Goal: Information Seeking & Learning: Check status

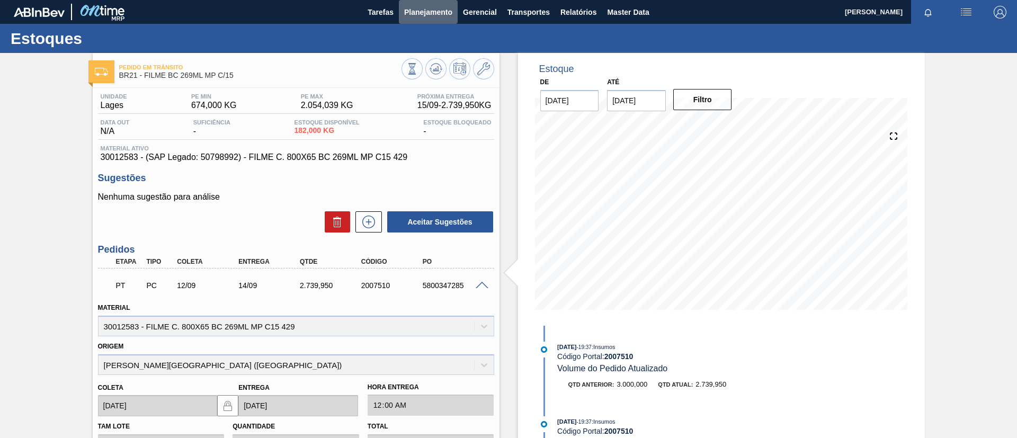
click at [432, 16] on span "Planejamento" at bounding box center [428, 12] width 48 height 13
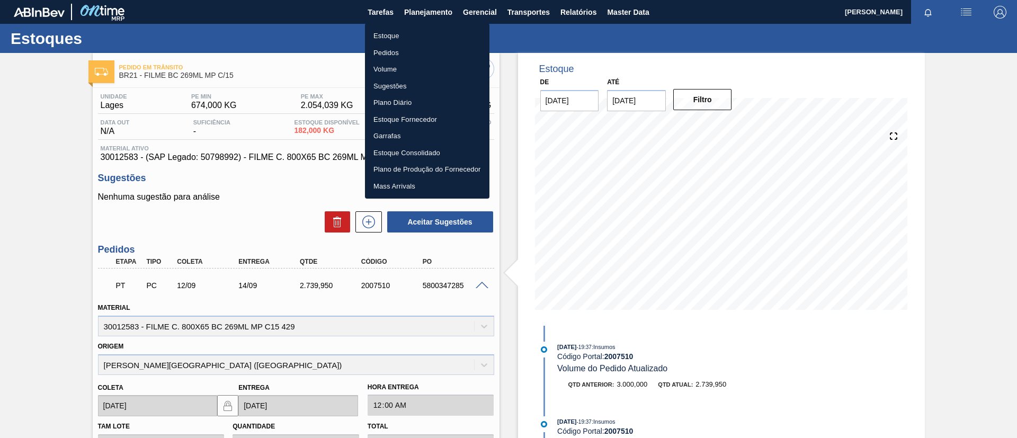
click at [428, 28] on li "Estoque" at bounding box center [427, 36] width 124 height 17
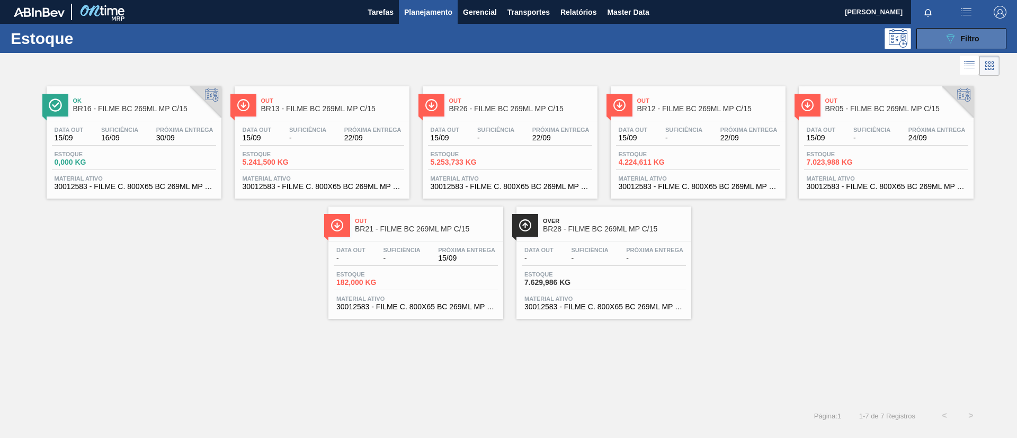
click at [985, 37] on button "089F7B8B-B2A5-4AFE-B5C0-19BA573D28AC Filtro" at bounding box center [961, 38] width 90 height 21
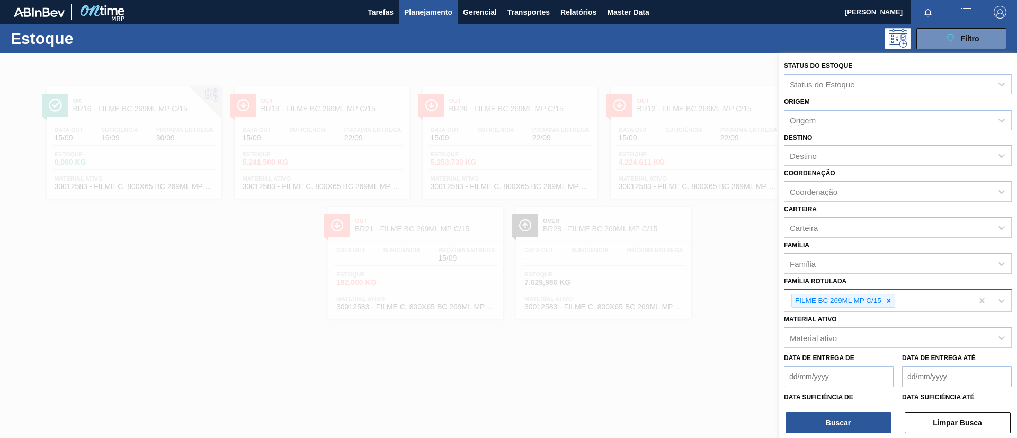
click at [895, 301] on div "FILME BC 269ML MP C/15" at bounding box center [878, 301] width 188 height 22
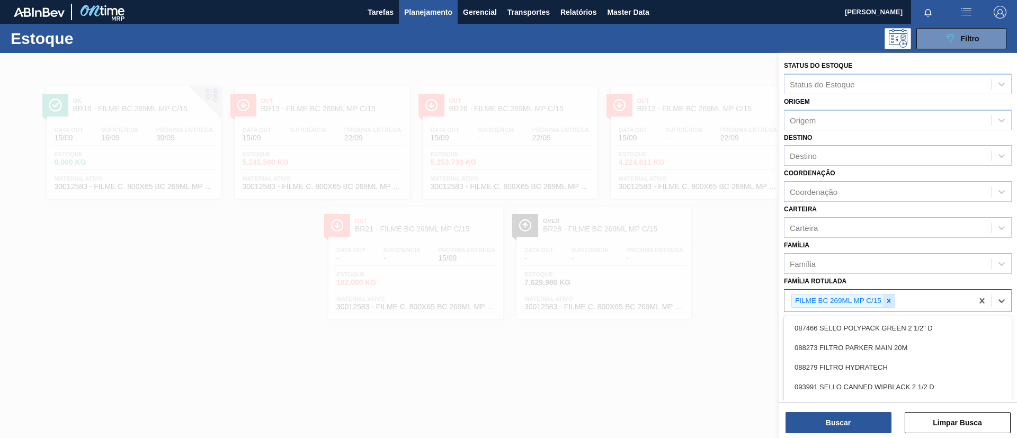
click at [884, 294] on div at bounding box center [889, 300] width 12 height 13
click at [870, 264] on div "Família" at bounding box center [887, 263] width 207 height 15
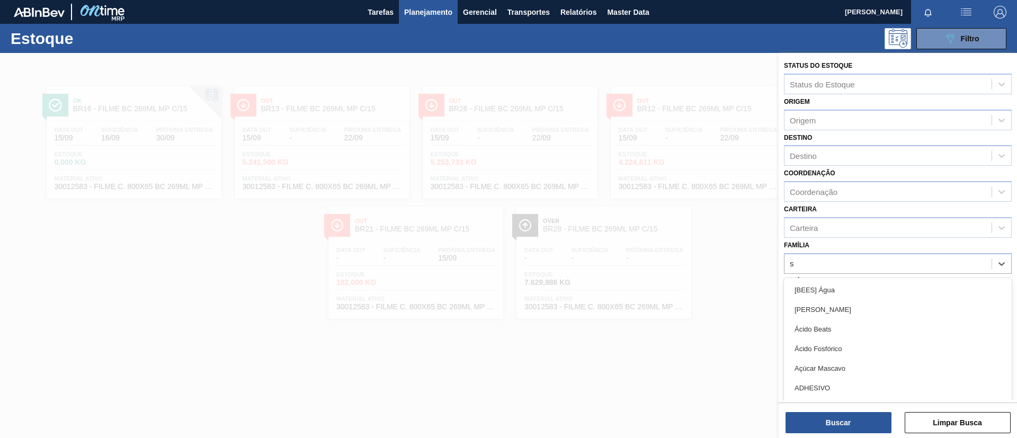
type input "s"
click at [861, 252] on div "Família option [BEES] Água focused, 1 of 101. 101 results available for search …" at bounding box center [898, 256] width 228 height 36
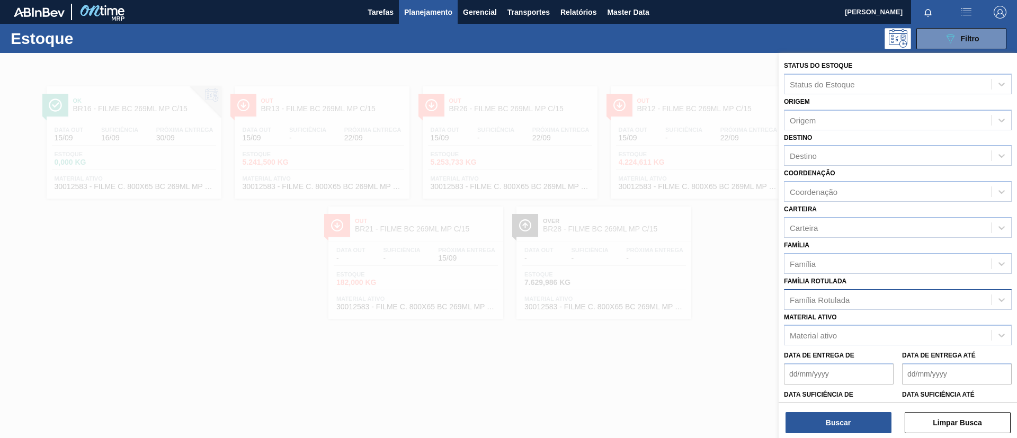
click at [846, 300] on div "Família Rotulada" at bounding box center [820, 299] width 60 height 9
type Rotulada "23micra"
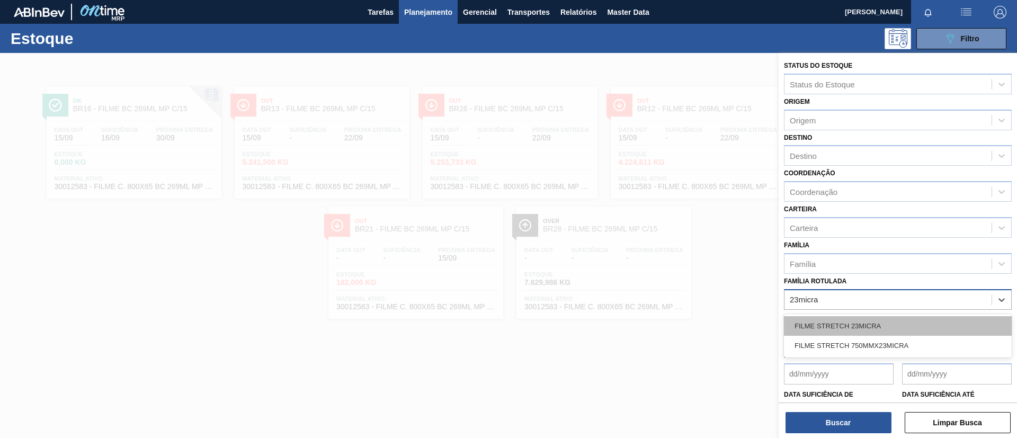
click at [863, 318] on div "FILME STRETCH 23MICRA" at bounding box center [898, 326] width 228 height 20
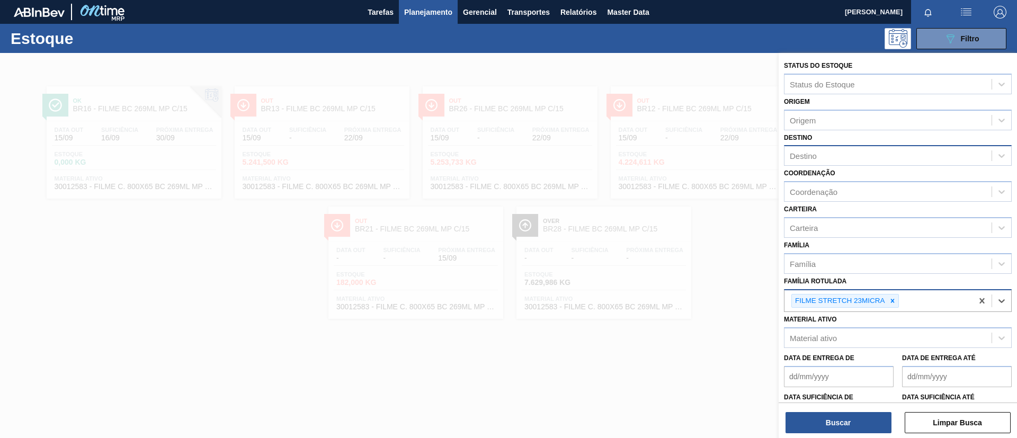
click at [804, 146] on div "Destino" at bounding box center [898, 155] width 228 height 21
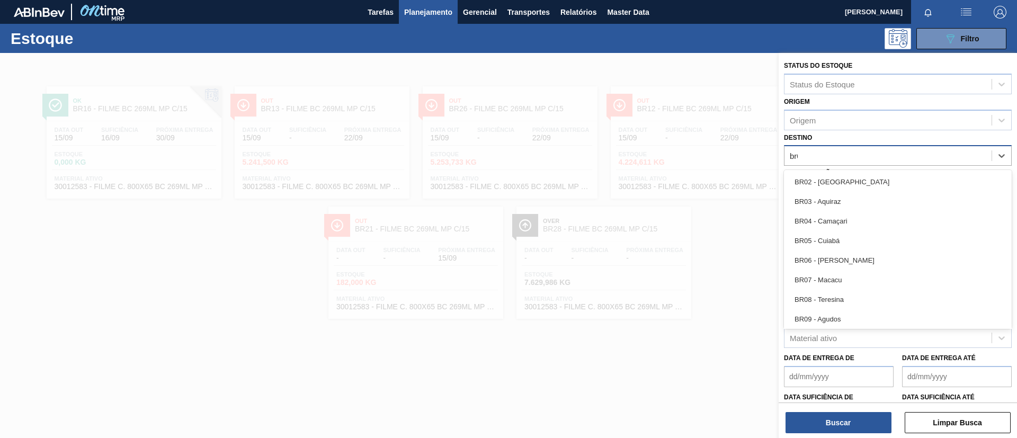
type input "br02"
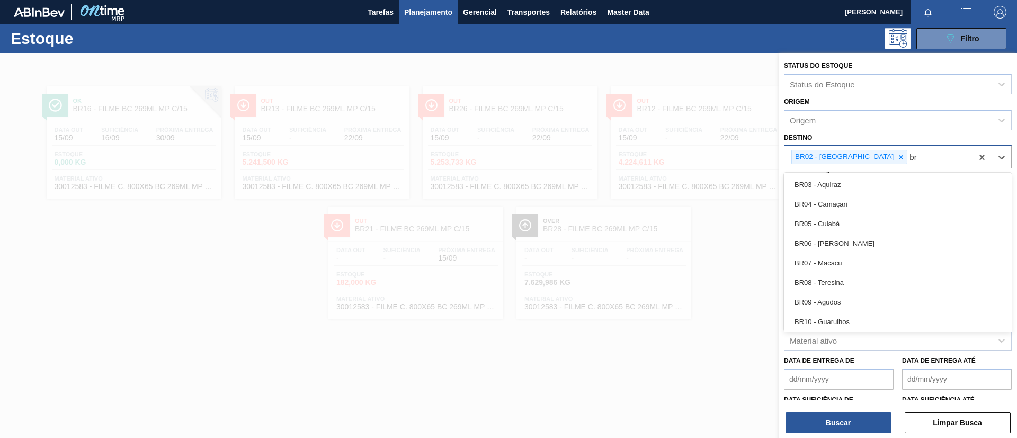
type input "br04"
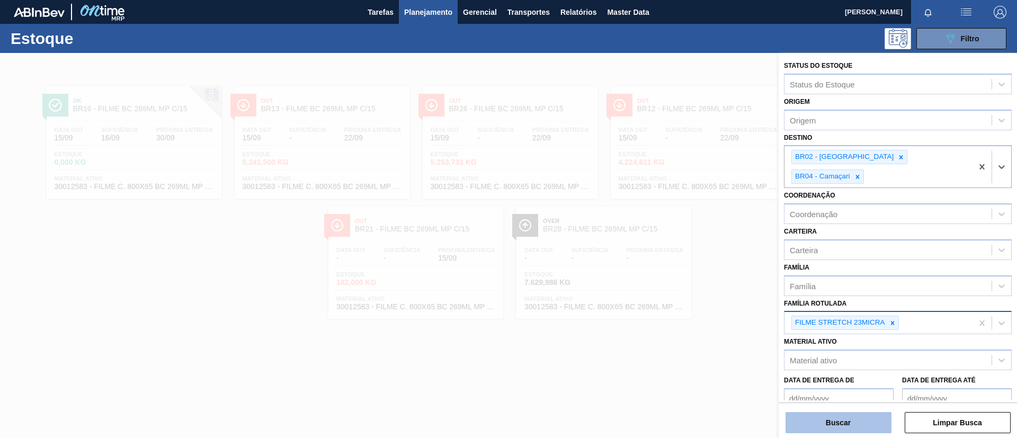
click at [844, 422] on button "Buscar" at bounding box center [838, 422] width 106 height 21
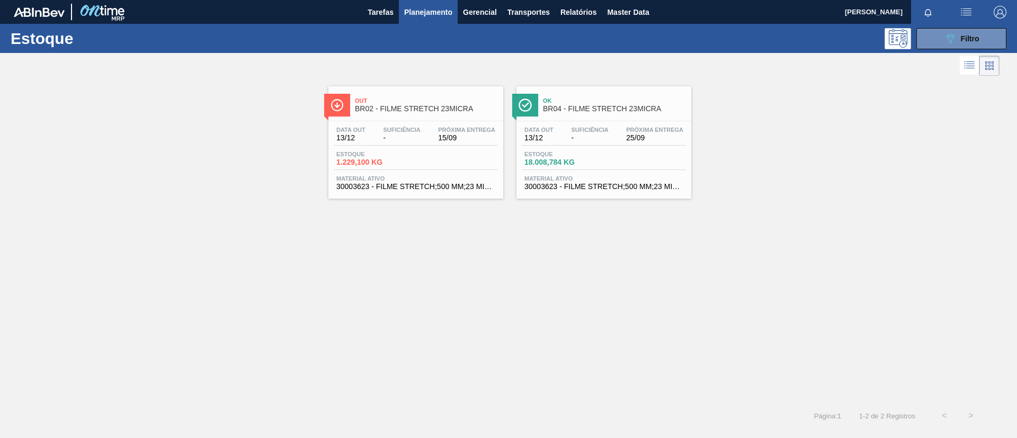
click at [622, 115] on div "Ok BR04 - FILME STRETCH 23MICRA" at bounding box center [614, 105] width 143 height 24
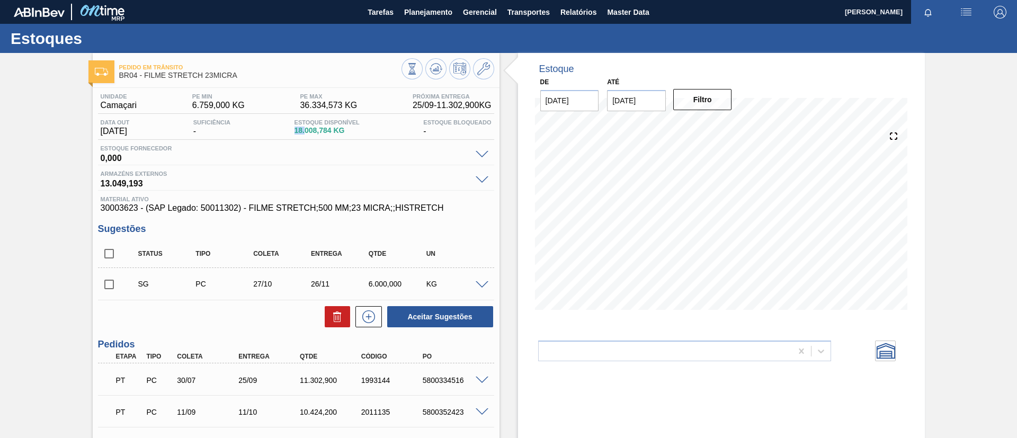
drag, startPoint x: 291, startPoint y: 135, endPoint x: 308, endPoint y: 133, distance: 17.1
click at [308, 133] on div "Data out [DATE] Suficiência - Estoque Disponível 18.008,784 KG Estoque Bloquead…" at bounding box center [296, 129] width 396 height 21
copy span "18."
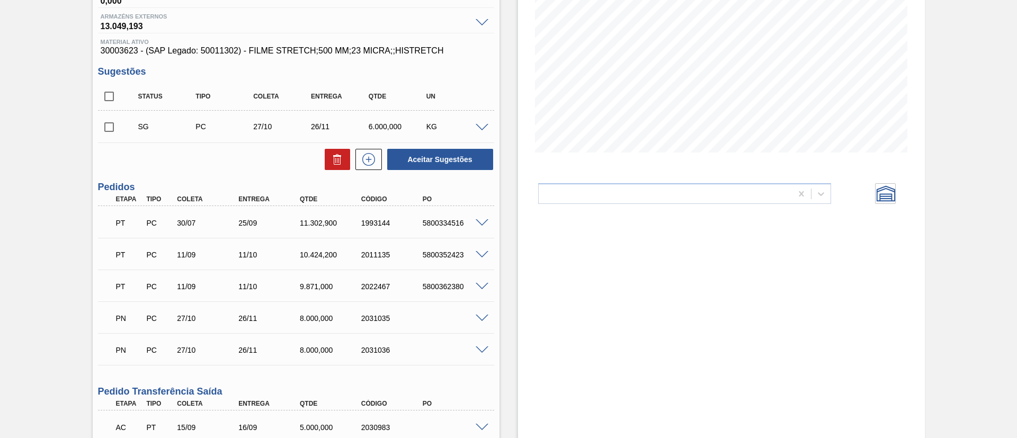
scroll to position [159, 0]
drag, startPoint x: 300, startPoint y: 223, endPoint x: 345, endPoint y: 246, distance: 50.4
click at [307, 217] on div "11.302,900" at bounding box center [331, 221] width 69 height 8
copy div "11"
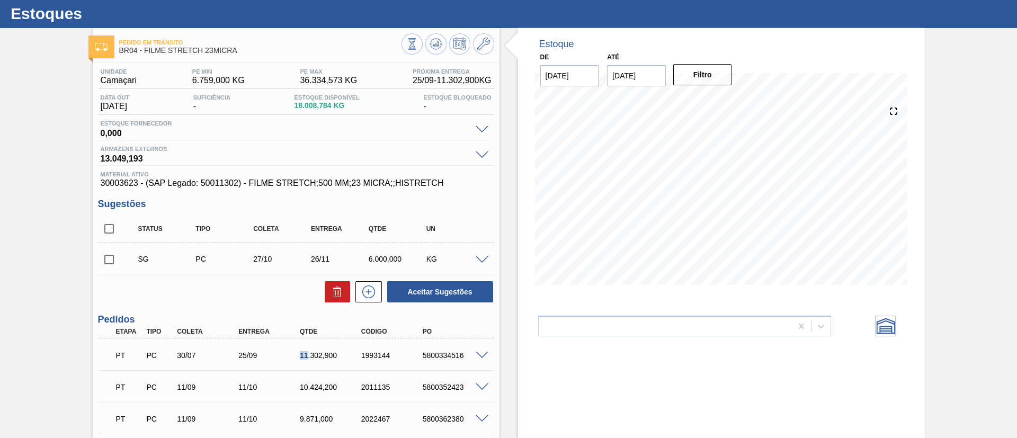
scroll to position [0, 0]
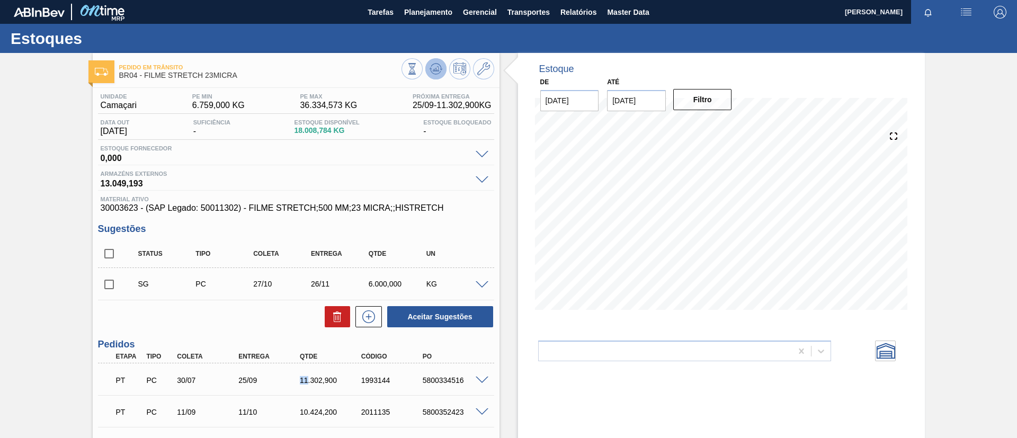
click at [437, 74] on icon at bounding box center [435, 68] width 13 height 13
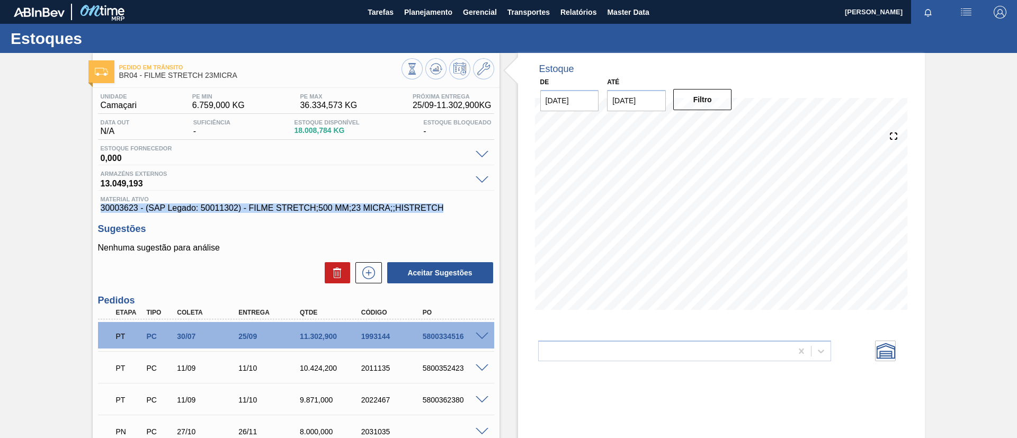
drag, startPoint x: 101, startPoint y: 205, endPoint x: 449, endPoint y: 203, distance: 347.4
click at [454, 208] on span "30003623 - (SAP Legado: 50011302) - FILME STRETCH;500 MM;23 MICRA;;HISTRETCH" at bounding box center [296, 208] width 391 height 10
copy span "30003623 - (SAP Legado: 50011302) - FILME STRETCH;500 MM;23 MICRA;;HISTRETCH"
click at [0, 164] on div "Pedido [PERSON_NAME] BR04 - FILME STRETCH 23MICRA Unidade Camaçari PE MIN 6.759…" at bounding box center [508, 353] width 1017 height 600
